Goal: Transaction & Acquisition: Purchase product/service

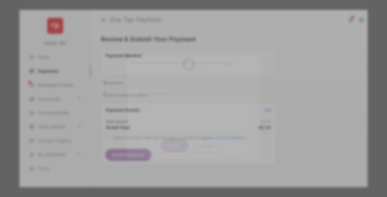
click at [183, 88] on div "Other Amount" at bounding box center [182, 92] width 89 height 9
type input "**"
click at [175, 139] on button "Save" at bounding box center [175, 145] width 28 height 13
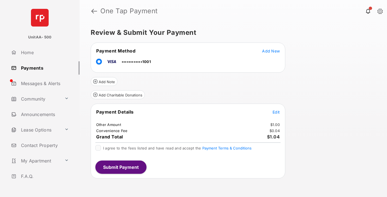
click at [276, 112] on span "Edit" at bounding box center [275, 112] width 7 height 5
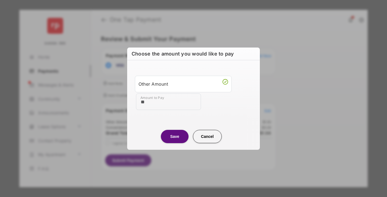
click at [175, 136] on button "Save" at bounding box center [175, 136] width 28 height 13
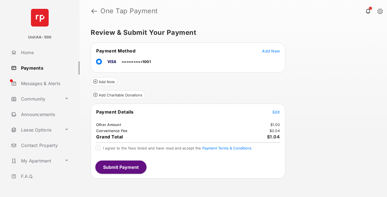
click at [120, 167] on button "Submit Payment" at bounding box center [120, 166] width 51 height 13
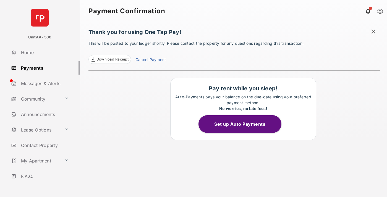
click at [43, 68] on link "Payments" at bounding box center [44, 67] width 71 height 13
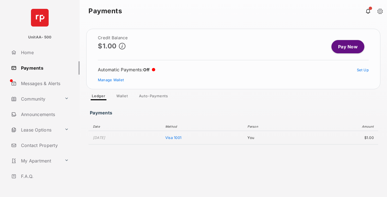
click at [345, 47] on link "Pay Now" at bounding box center [347, 46] width 33 height 13
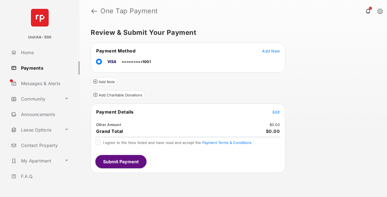
click at [276, 112] on span "Edit" at bounding box center [275, 112] width 7 height 5
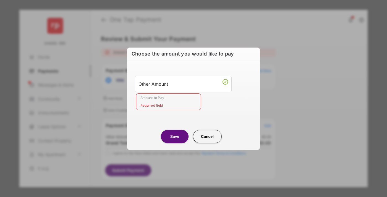
click at [183, 84] on div "Other Amount" at bounding box center [182, 83] width 89 height 9
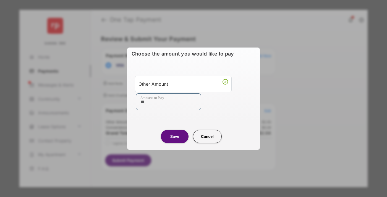
type input "**"
click at [175, 136] on button "Save" at bounding box center [175, 136] width 28 height 13
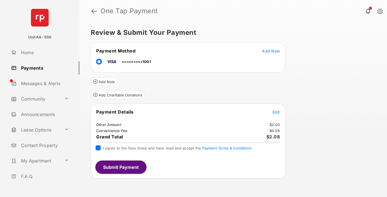
click at [120, 167] on button "Submit Payment" at bounding box center [120, 166] width 51 height 13
